Goal: Transaction & Acquisition: Purchase product/service

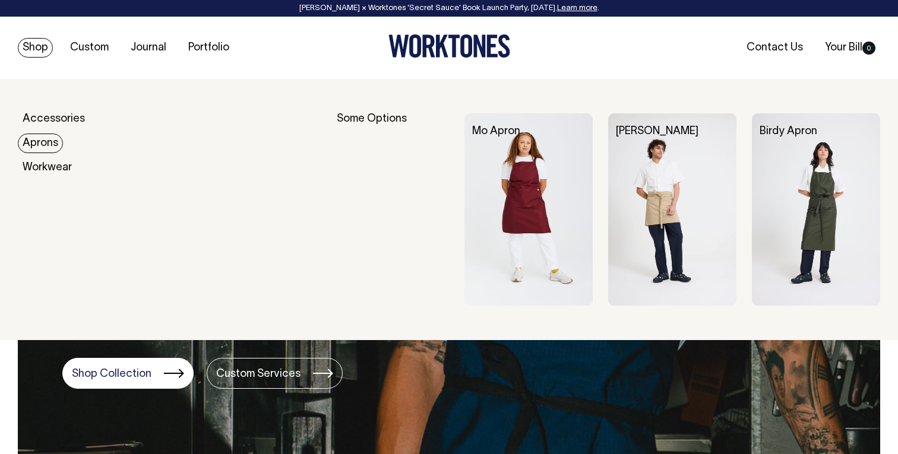
click at [51, 140] on link "Aprons" at bounding box center [40, 144] width 45 height 20
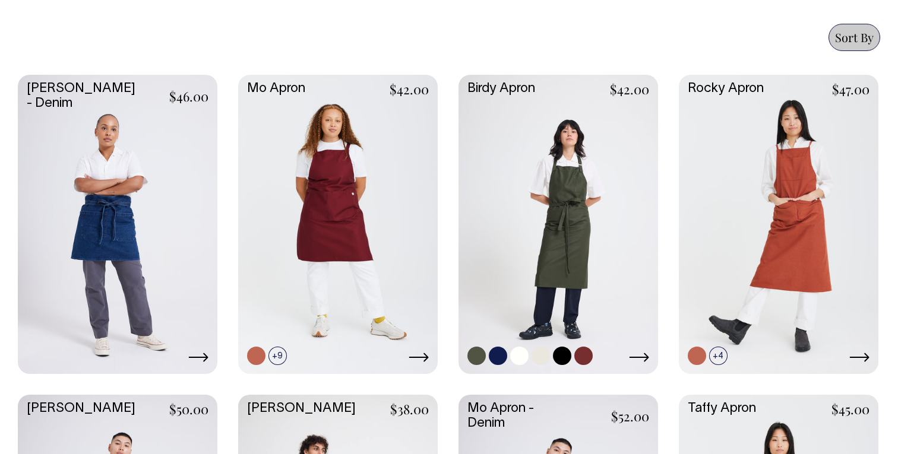
scroll to position [516, 0]
click at [577, 165] on link at bounding box center [559, 223] width 200 height 297
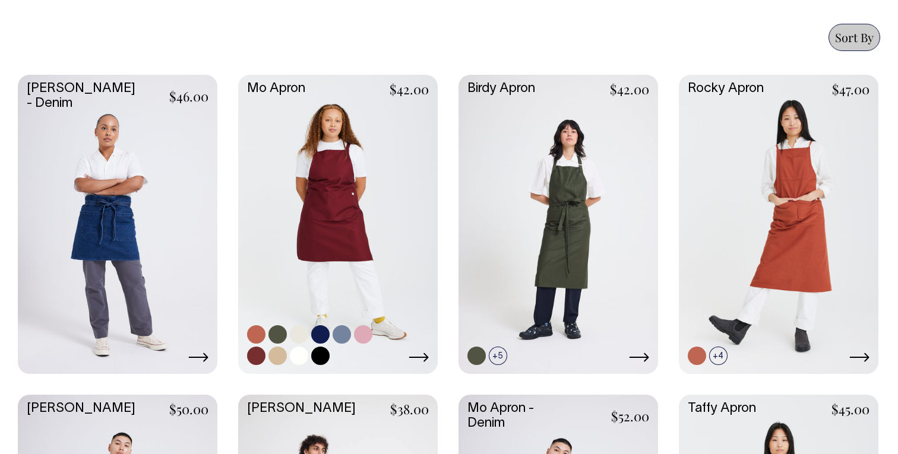
click at [345, 173] on link at bounding box center [338, 223] width 200 height 297
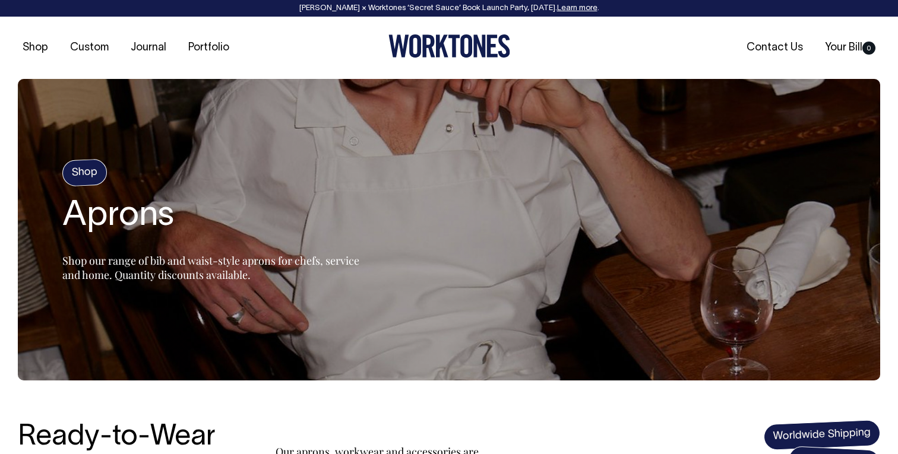
scroll to position [0, 0]
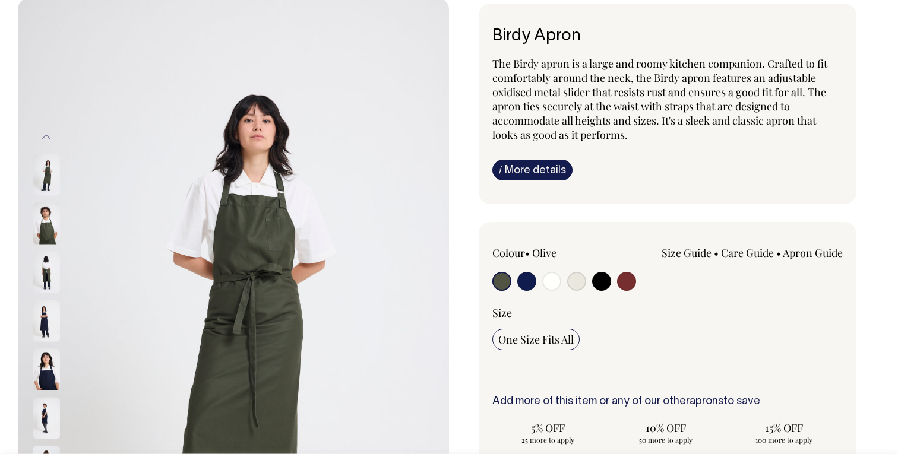
scroll to position [82, 0]
click at [601, 275] on input "radio" at bounding box center [601, 280] width 19 height 19
radio input "true"
select select "Black"
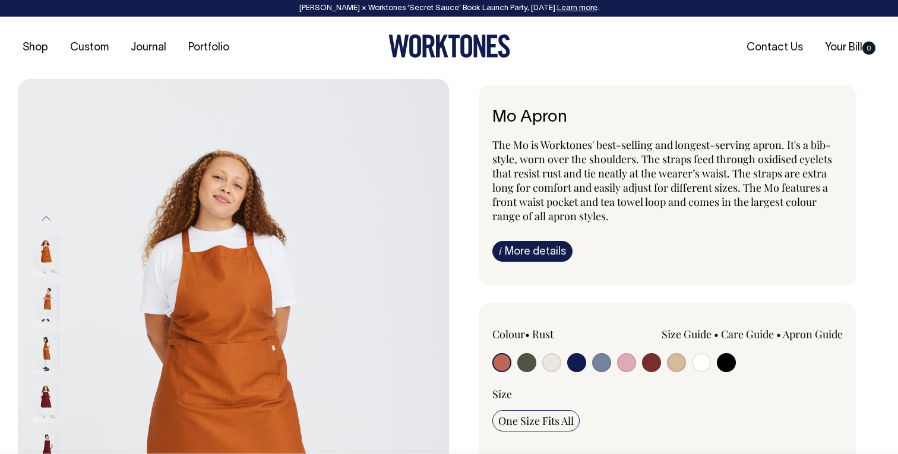
click at [629, 361] on input "radio" at bounding box center [626, 362] width 19 height 19
radio input "true"
select select "Pink"
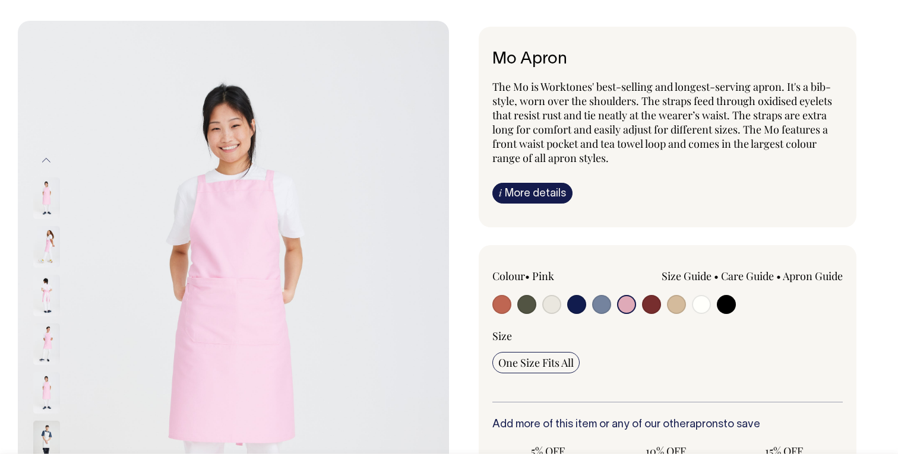
scroll to position [59, 0]
click at [730, 299] on input "radio" at bounding box center [726, 304] width 19 height 19
radio input "true"
select select "Black"
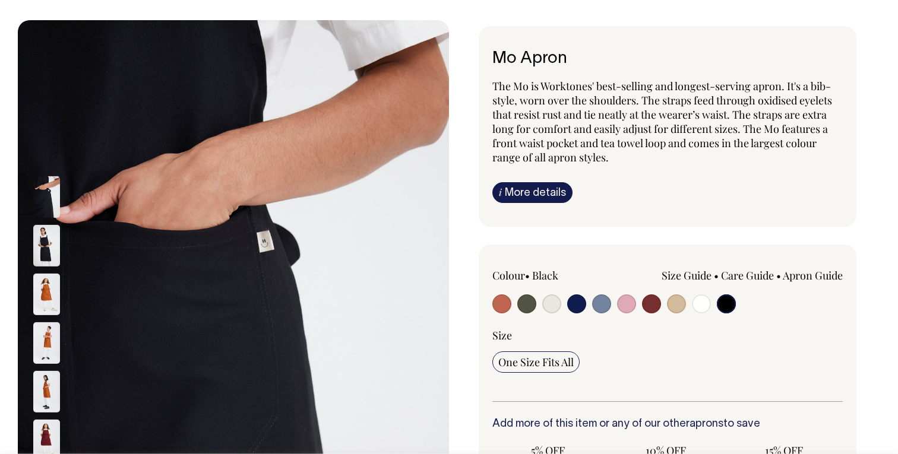
click at [573, 304] on input "radio" at bounding box center [576, 304] width 19 height 19
radio input "true"
select select "Dark Navy"
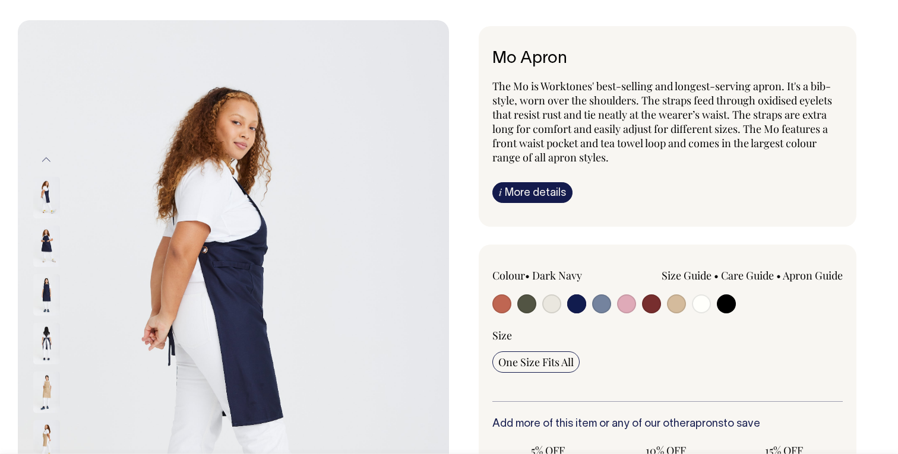
click at [48, 244] on img at bounding box center [46, 246] width 27 height 42
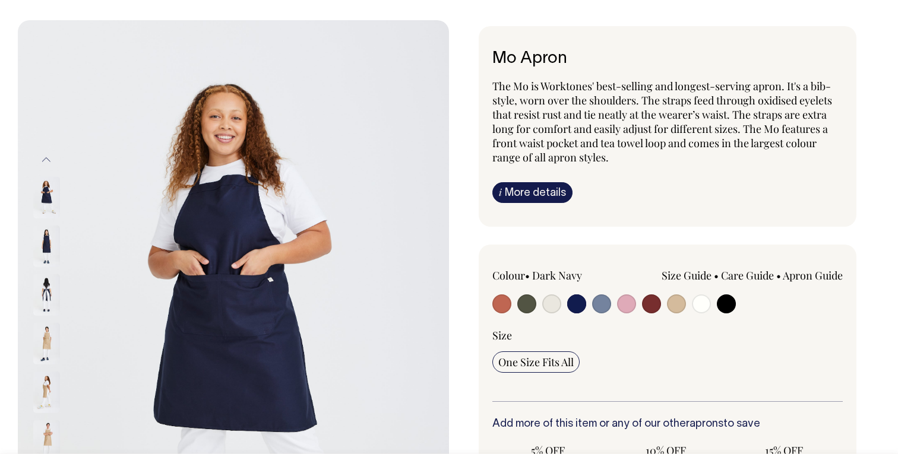
click at [47, 245] on img at bounding box center [46, 246] width 27 height 42
